Goal: Find specific page/section

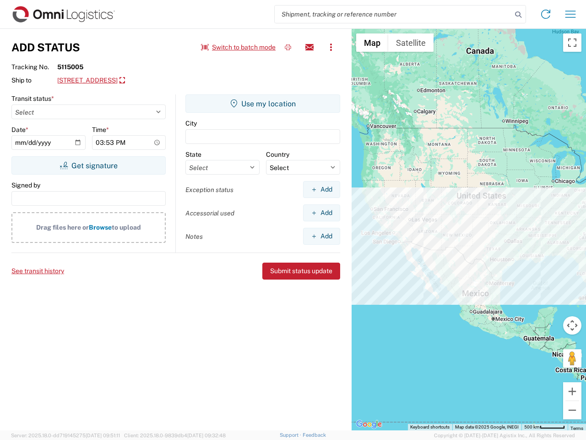
click at [393, 14] on input "search" at bounding box center [393, 13] width 237 height 17
click at [518, 15] on icon at bounding box center [518, 14] width 13 height 13
click at [546, 14] on icon at bounding box center [545, 14] width 15 height 15
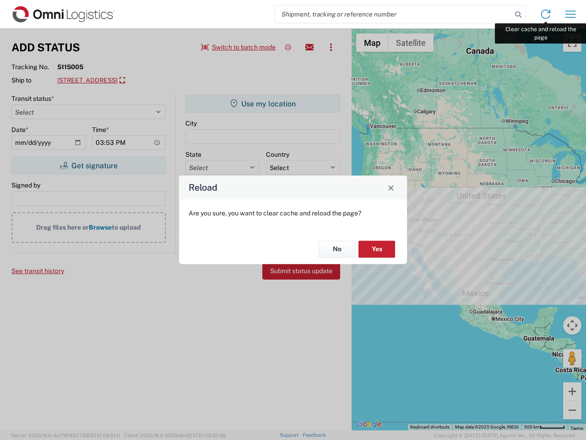
click at [570, 14] on div "Reload Are you sure, you want to clear cache and reload the page? No Yes" at bounding box center [293, 220] width 586 height 440
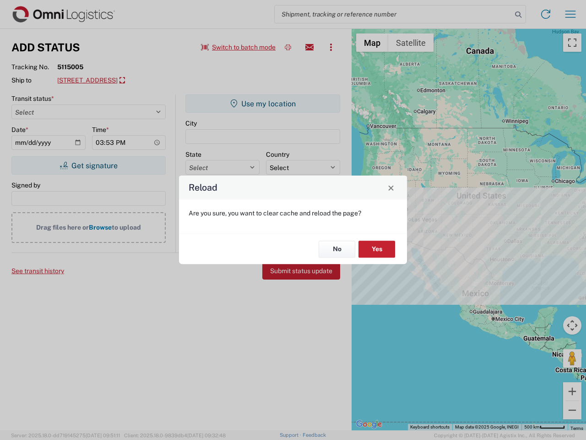
click at [239, 47] on div "Reload Are you sure, you want to clear cache and reload the page? No Yes" at bounding box center [293, 220] width 586 height 440
click at [288, 47] on div "Reload Are you sure, you want to clear cache and reload the page? No Yes" at bounding box center [293, 220] width 586 height 440
click at [309, 47] on div "Reload Are you sure, you want to clear cache and reload the page? No Yes" at bounding box center [293, 220] width 586 height 440
click at [331, 47] on div "Reload Are you sure, you want to clear cache and reload the page? No Yes" at bounding box center [293, 220] width 586 height 440
click at [140, 81] on div "Reload Are you sure, you want to clear cache and reload the page? No Yes" at bounding box center [293, 220] width 586 height 440
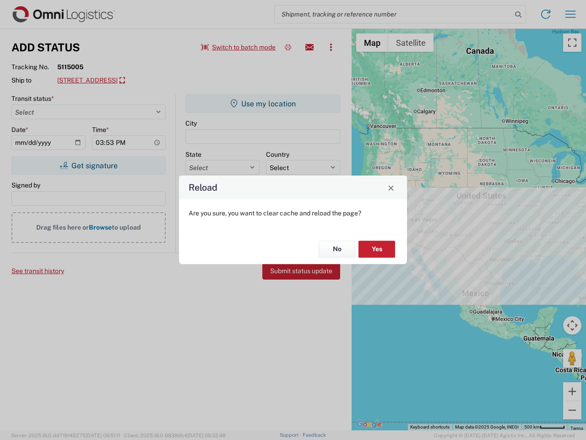
click at [88, 165] on div "Reload Are you sure, you want to clear cache and reload the page? No Yes" at bounding box center [293, 220] width 586 height 440
